Goal: Check status: Check status

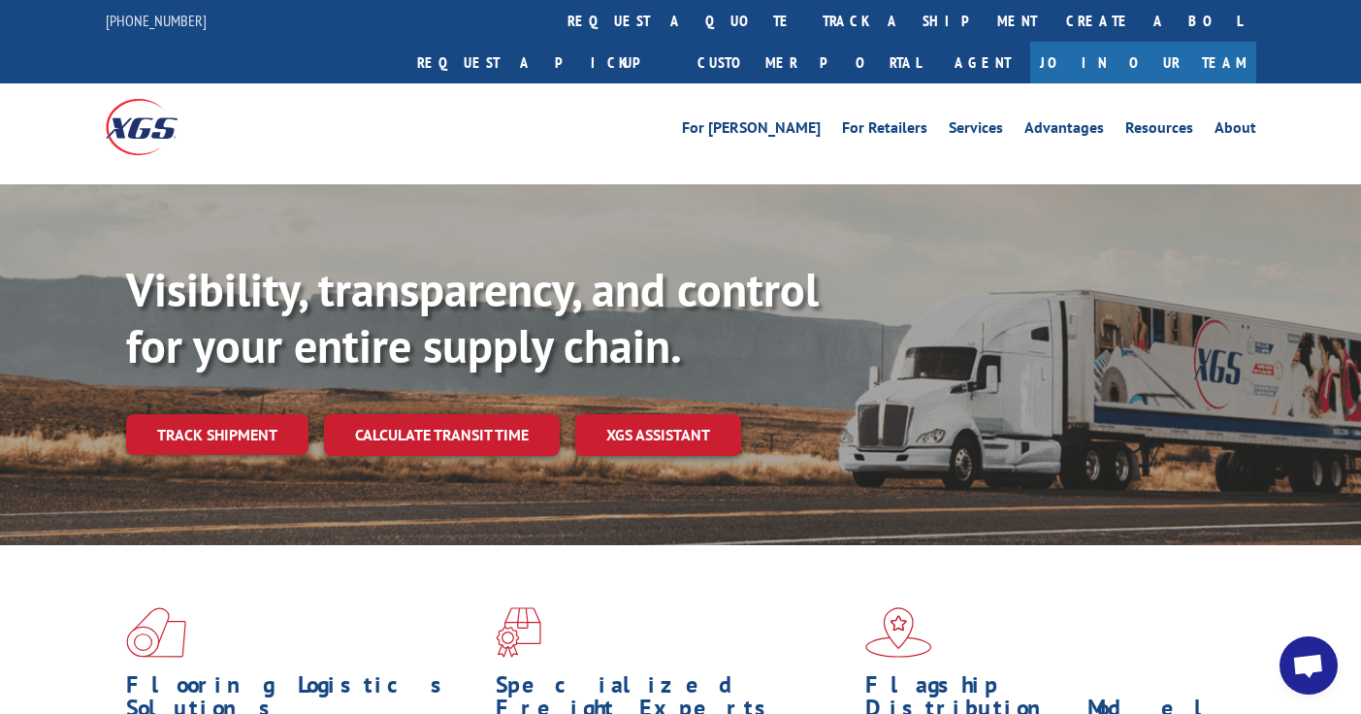
scroll to position [11, 0]
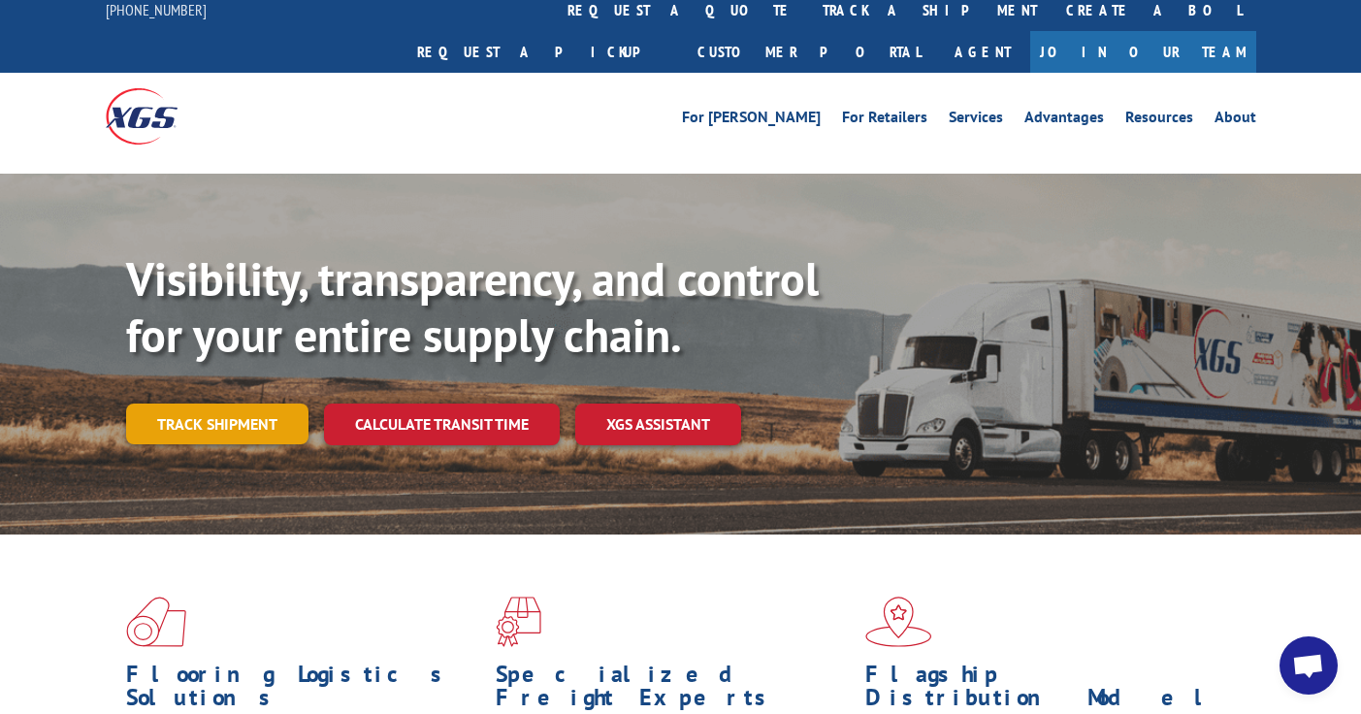
click at [264, 403] on link "Track shipment" at bounding box center [217, 423] width 182 height 41
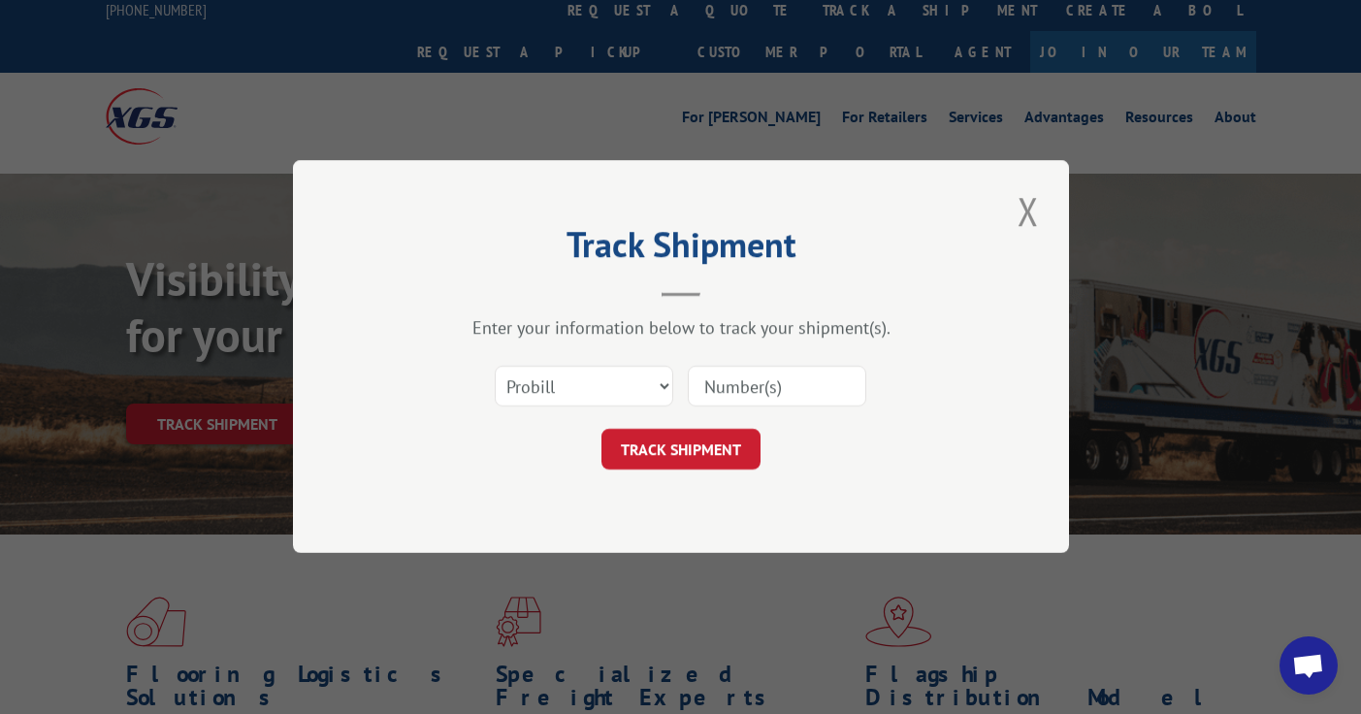
click at [726, 385] on input at bounding box center [777, 387] width 178 height 41
paste input "17538464"
type input "17538464"
click at [682, 454] on button "TRACK SHIPMENT" at bounding box center [680, 450] width 159 height 41
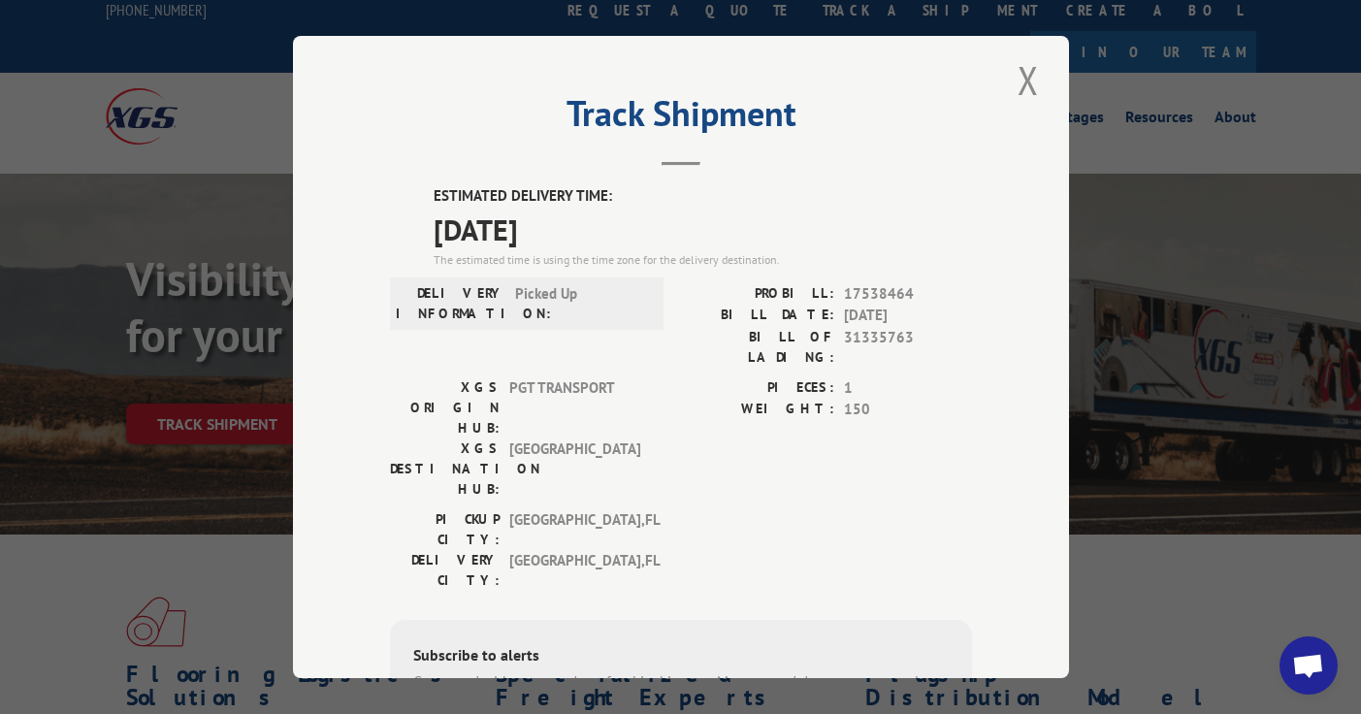
scroll to position [8, 0]
click at [713, 154] on header "Track Shipment" at bounding box center [681, 132] width 582 height 66
click at [692, 641] on div "Subscribe to alerts" at bounding box center [680, 655] width 535 height 28
click at [1036, 78] on button "Close modal" at bounding box center [1028, 78] width 33 height 53
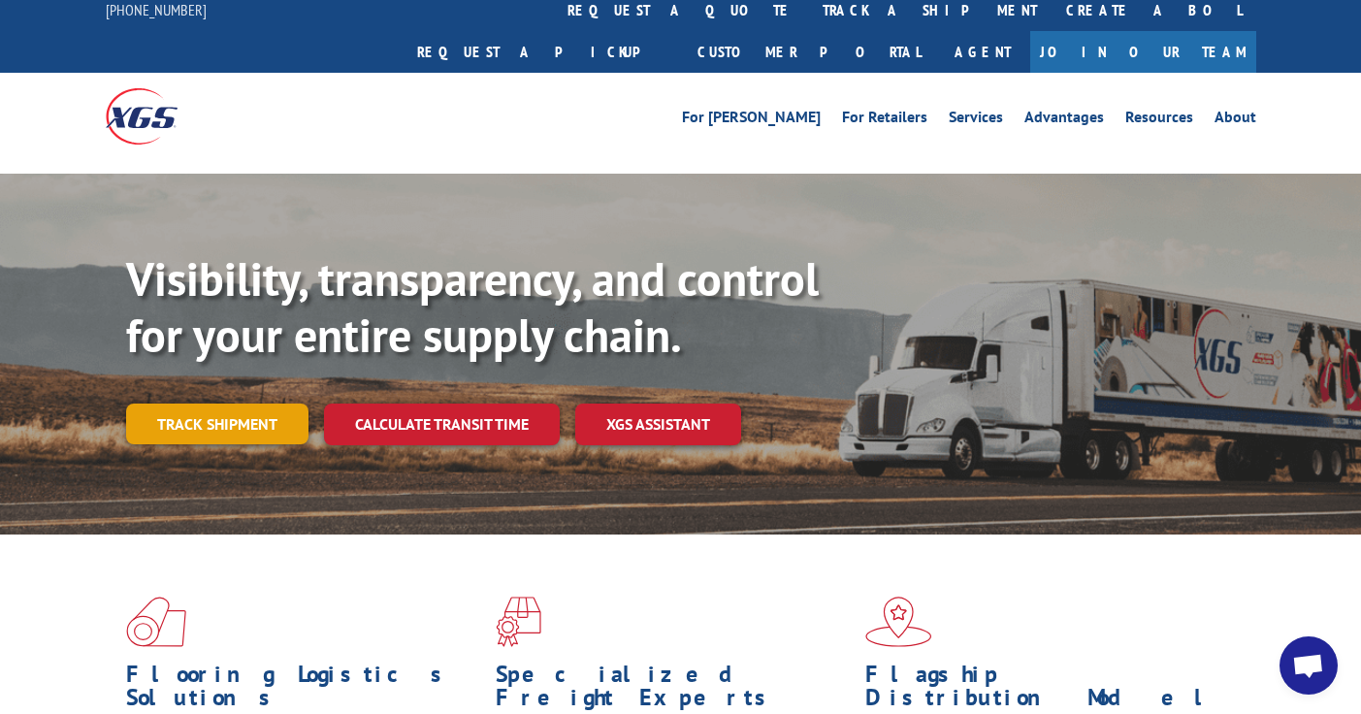
click at [243, 403] on link "Track shipment" at bounding box center [217, 423] width 182 height 41
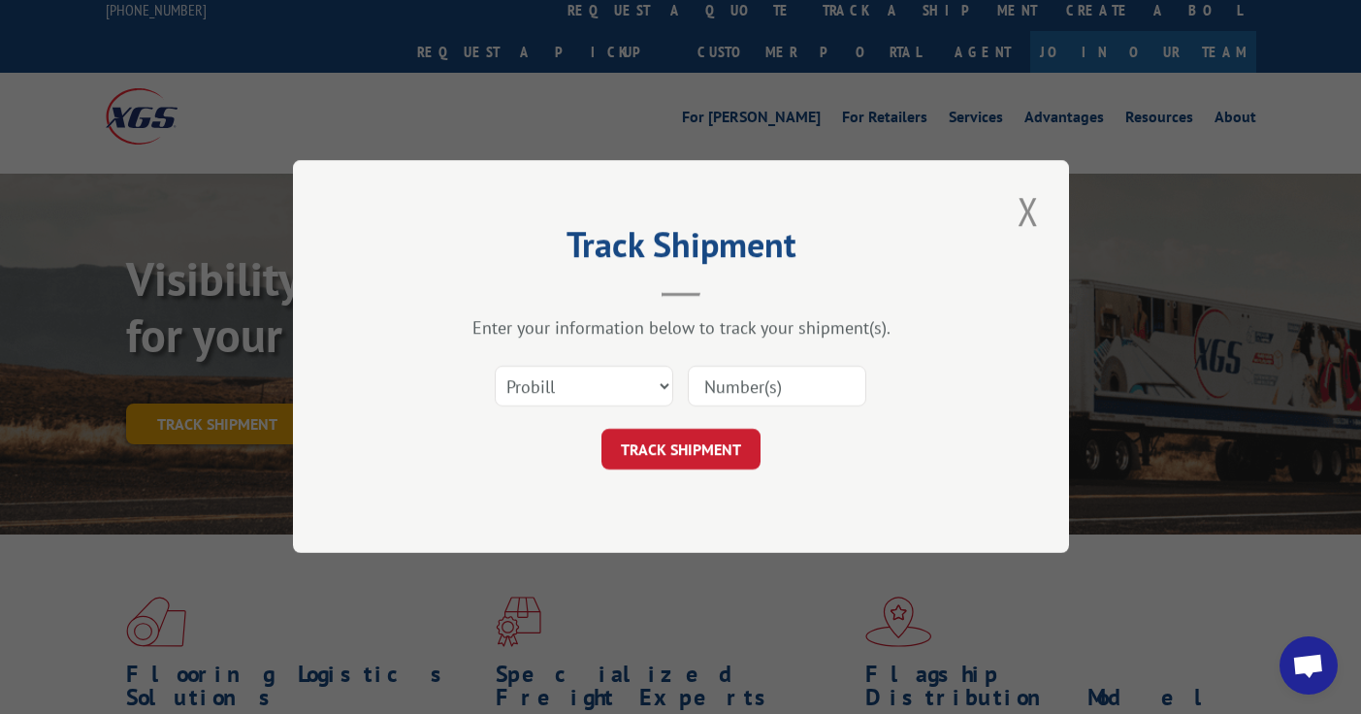
scroll to position [0, 0]
click at [704, 390] on input at bounding box center [777, 387] width 178 height 41
paste input "17538464"
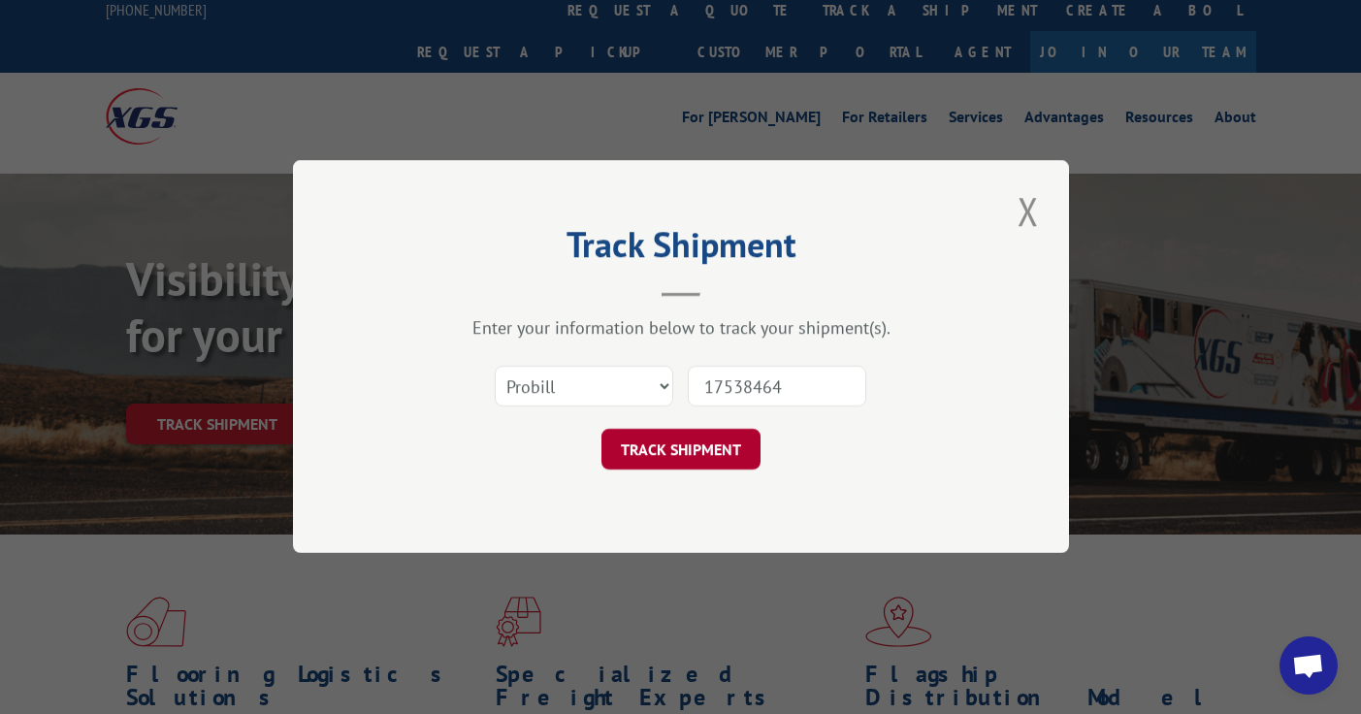
type input "17538464"
click at [678, 451] on button "TRACK SHIPMENT" at bounding box center [680, 450] width 159 height 41
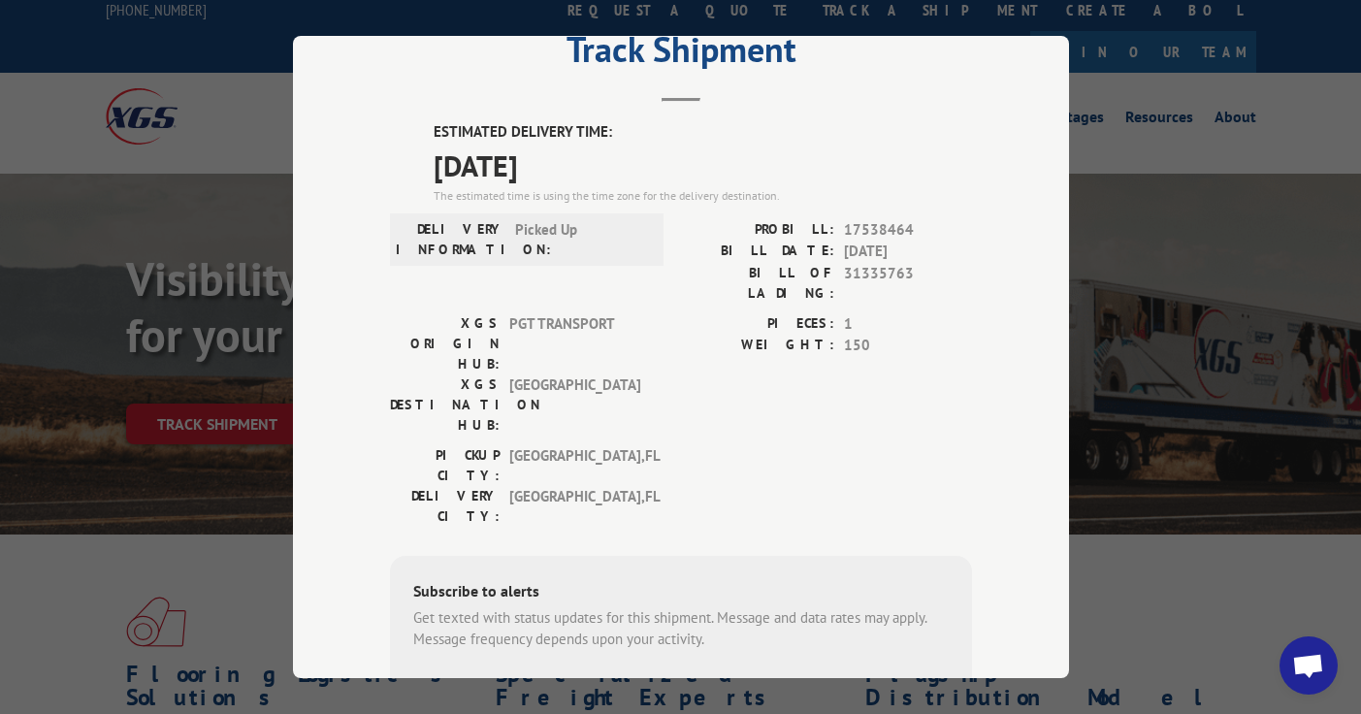
scroll to position [56, 0]
